Goal: Entertainment & Leisure: Browse casually

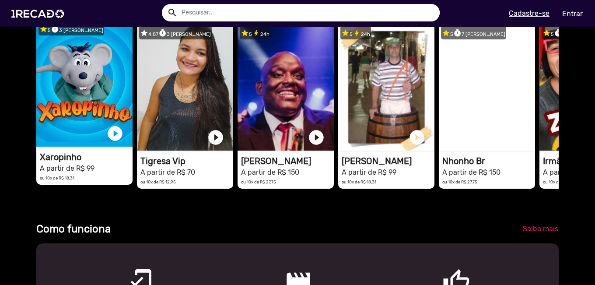
scroll to position [0, 1178]
click at [58, 88] on video "1RECADO vídeos dedicados para fãs e empresas" at bounding box center [84, 83] width 96 height 127
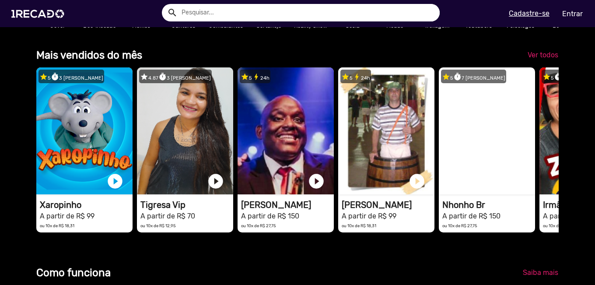
scroll to position [263, 0]
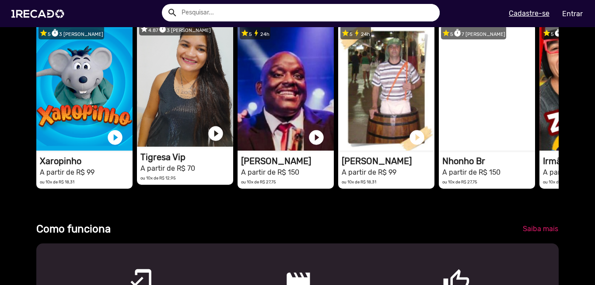
click at [198, 112] on video "1RECADO vídeos dedicados para fãs e empresas" at bounding box center [185, 83] width 96 height 127
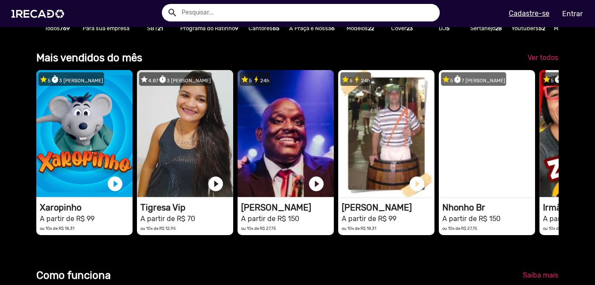
scroll to position [219, 0]
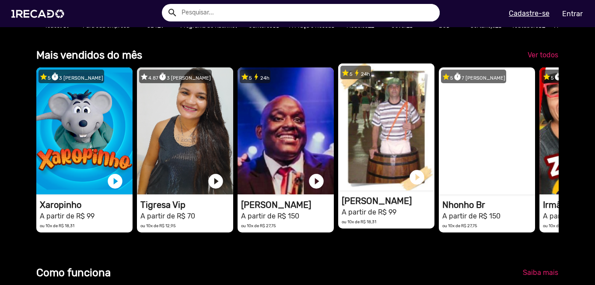
drag, startPoint x: 483, startPoint y: 139, endPoint x: 378, endPoint y: 138, distance: 104.6
click at [370, 140] on div "star 5 timer 3 [PERSON_NAME] 1RECADO vídeos dedicados para fãs e empresas play_…" at bounding box center [297, 150] width 523 height 174
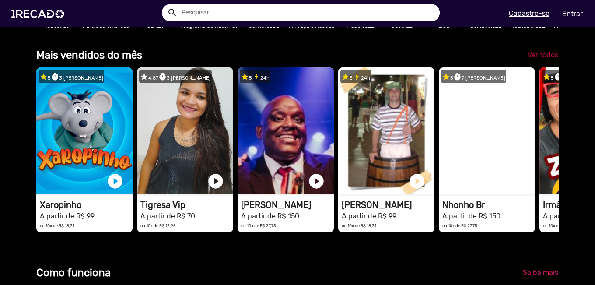
click at [541, 57] on link "Ver todos" at bounding box center [543, 55] width 45 height 16
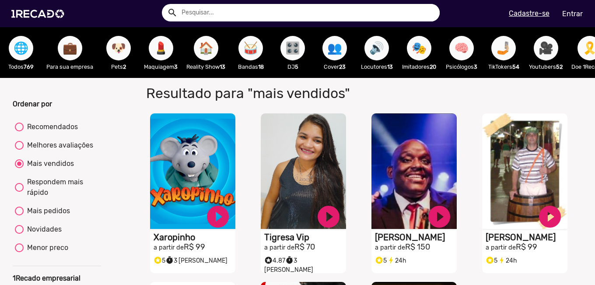
click at [381, 46] on span "🔊" at bounding box center [376, 48] width 15 height 25
radio input "true"
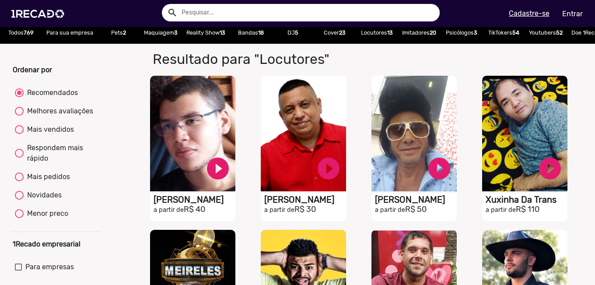
scroll to position [88, 0]
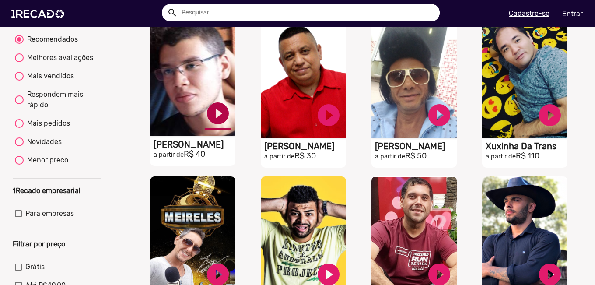
click at [219, 124] on link "play_circle_filled" at bounding box center [218, 113] width 26 height 26
click at [219, 122] on link "pause_circle" at bounding box center [218, 113] width 26 height 26
click at [222, 123] on link "play_circle_filled" at bounding box center [218, 113] width 26 height 26
click at [222, 122] on link "pause_circle" at bounding box center [218, 113] width 26 height 26
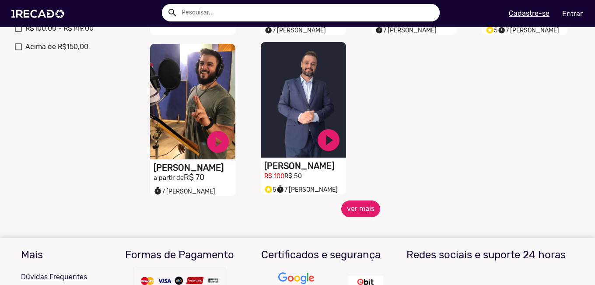
scroll to position [438, 0]
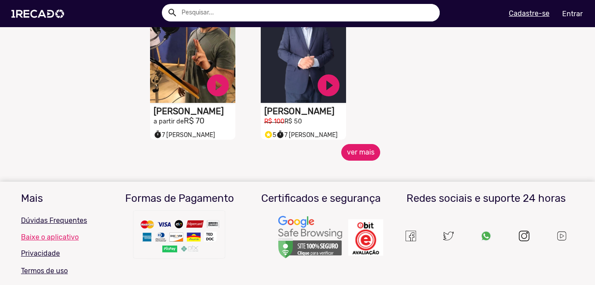
click at [365, 160] on button "ver mais" at bounding box center [360, 152] width 39 height 17
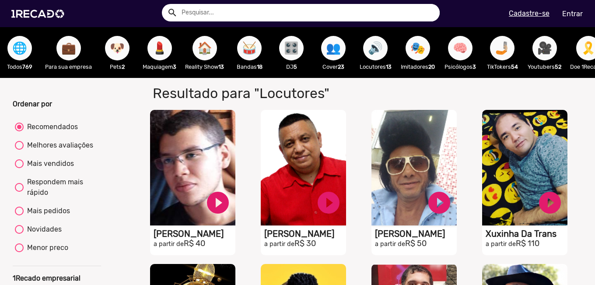
scroll to position [0, 0]
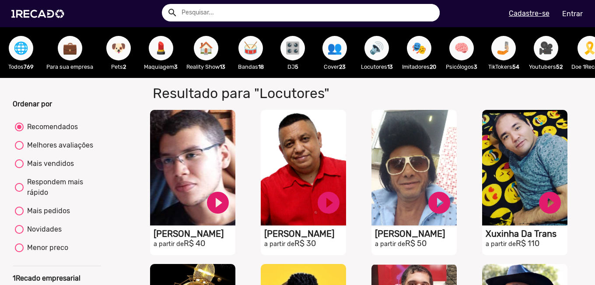
click at [19, 49] on span "🌐" at bounding box center [21, 48] width 15 height 25
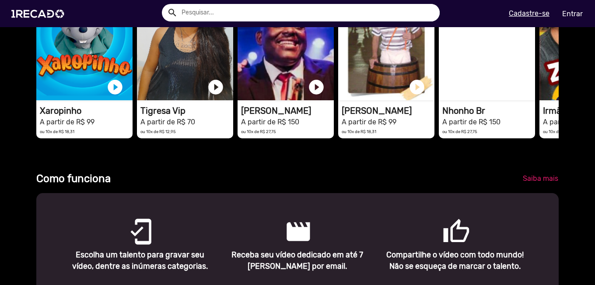
scroll to position [263, 0]
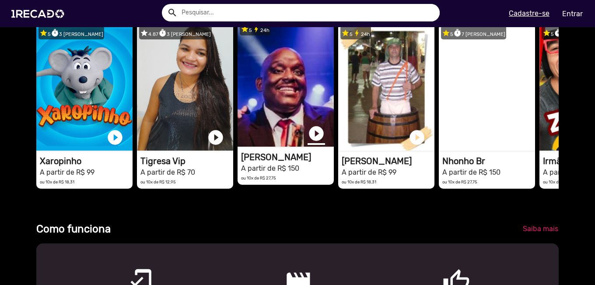
click at [313, 138] on link "play_circle_filled" at bounding box center [317, 134] width 18 height 18
click at [317, 142] on link "pause_circle" at bounding box center [317, 134] width 18 height 18
drag, startPoint x: 522, startPoint y: 113, endPoint x: 261, endPoint y: 106, distance: 260.6
click at [261, 106] on div "star 5 timer 3 [PERSON_NAME] 1RECADO vídeos dedicados para fãs e empresas play_…" at bounding box center [297, 106] width 523 height 174
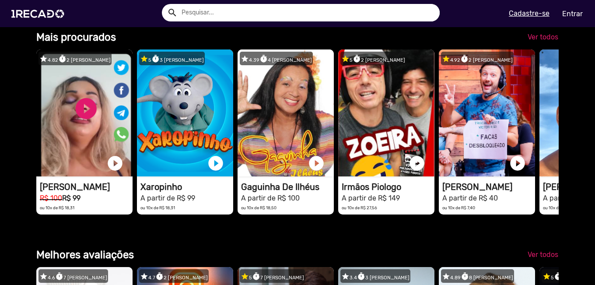
scroll to position [0, 0]
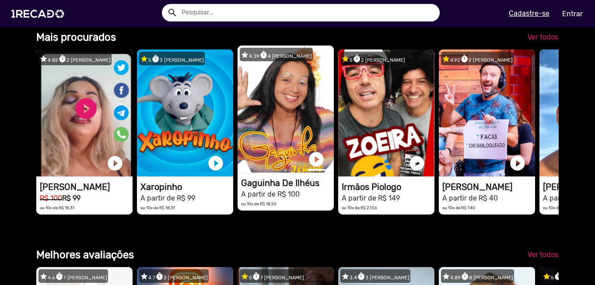
click at [319, 168] on link "play_circle_filled" at bounding box center [317, 160] width 18 height 18
click at [319, 168] on link "pause_circle" at bounding box center [317, 160] width 18 height 18
click at [291, 137] on video "1RECADO vídeos dedicados para fãs e empresas" at bounding box center [286, 109] width 96 height 127
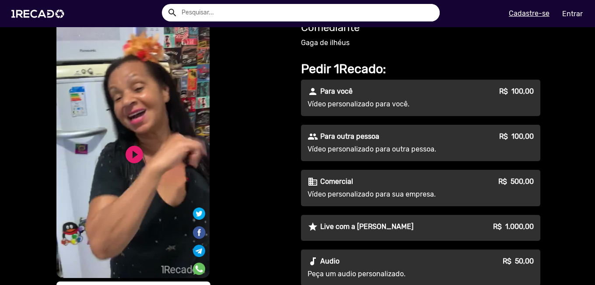
scroll to position [88, 0]
